Goal: Information Seeking & Learning: Learn about a topic

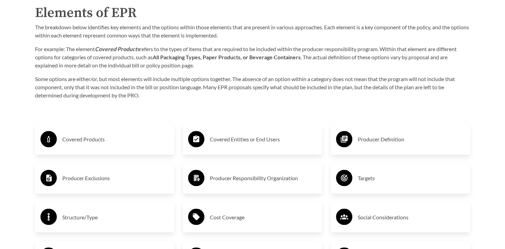
scroll to position [1078, 0]
click at [102, 138] on h3 "Covered Products" at bounding box center [115, 138] width 107 height 11
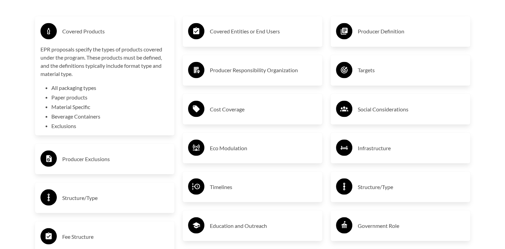
scroll to position [1204, 0]
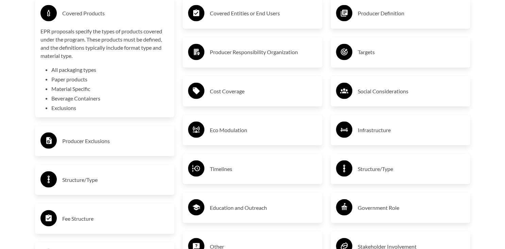
click at [75, 87] on li "Material Specific" at bounding box center [110, 88] width 118 height 8
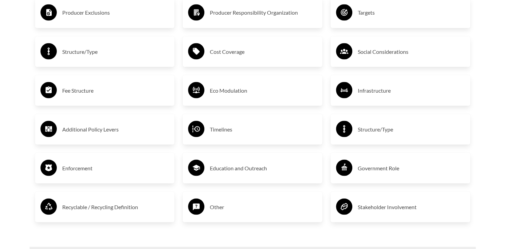
scroll to position [1243, 0]
click at [108, 206] on h3 "Recyclable / Recycling Definition" at bounding box center [115, 206] width 107 height 11
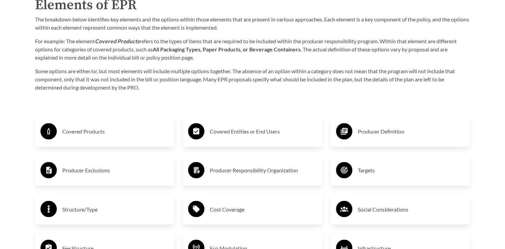
scroll to position [1079, 0]
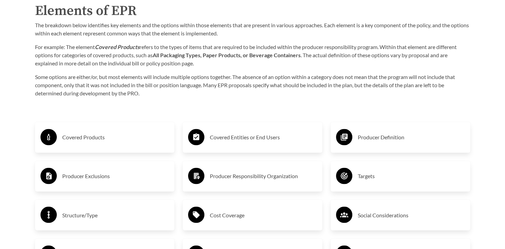
click at [109, 174] on h3 "Producer Exclusions" at bounding box center [115, 176] width 107 height 11
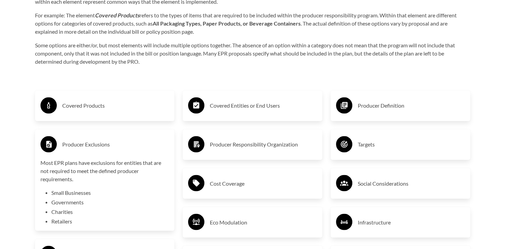
scroll to position [1115, 0]
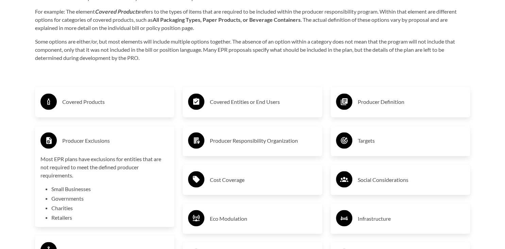
click at [77, 189] on li "Small Businesses" at bounding box center [110, 189] width 118 height 8
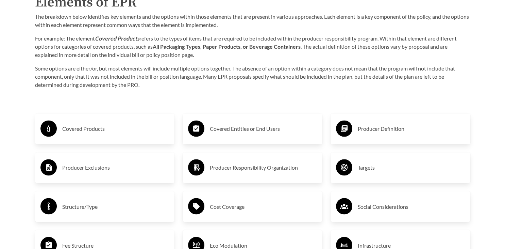
scroll to position [1088, 0]
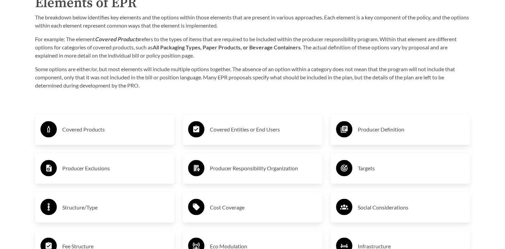
click at [103, 169] on h3 "Producer Exclusions" at bounding box center [115, 168] width 107 height 11
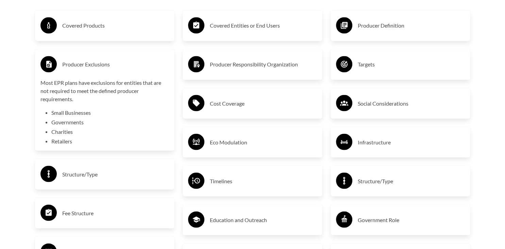
scroll to position [1191, 0]
click at [70, 130] on li "Charities" at bounding box center [110, 132] width 118 height 8
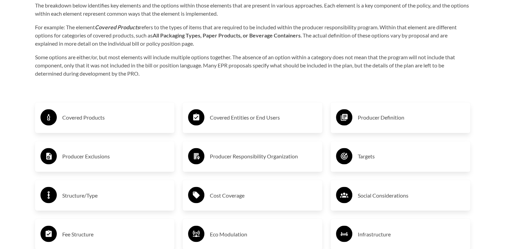
scroll to position [1083, 0]
